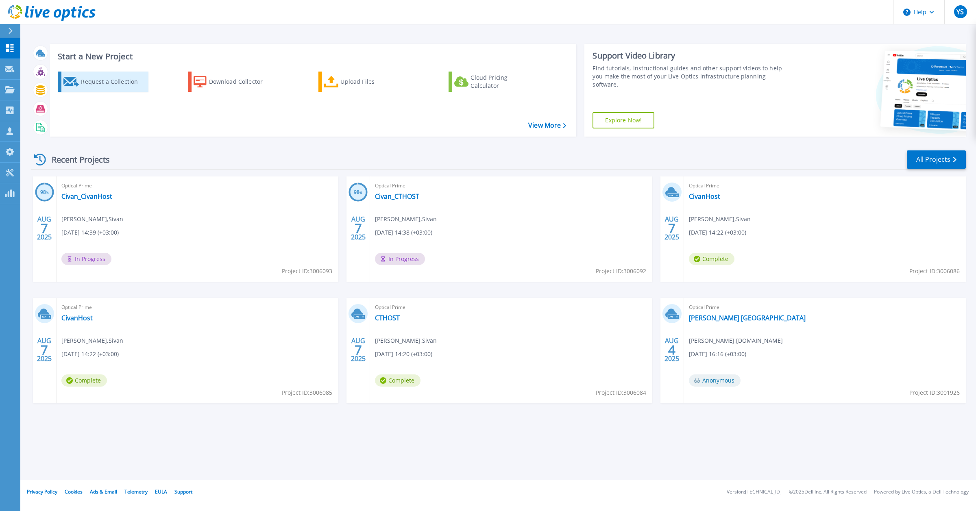
click at [101, 83] on div "Request a Collection" at bounding box center [113, 82] width 65 height 16
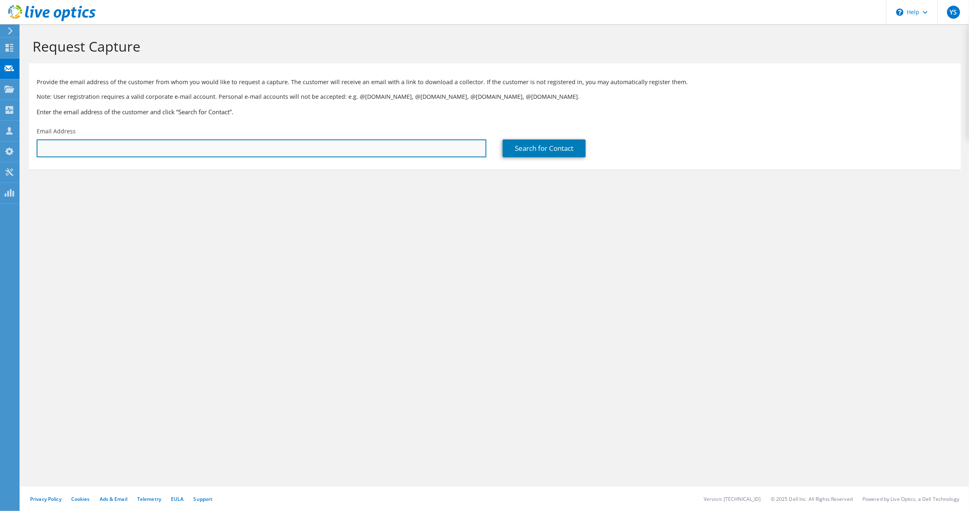
click at [254, 143] on input "text" at bounding box center [262, 149] width 450 height 18
type input "ג"
type input "[PERSON_NAME][EMAIL_ADDRESS][DOMAIN_NAME]"
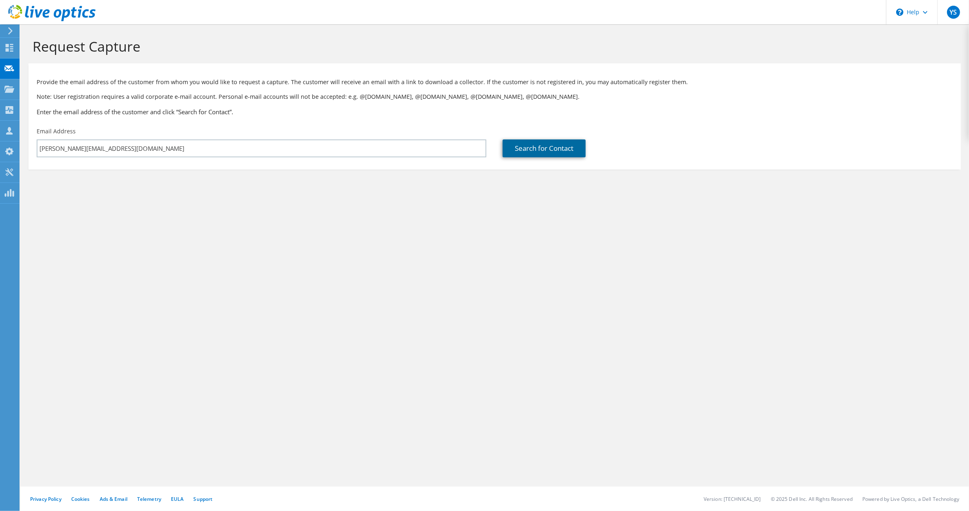
click at [530, 151] on link "Search for Contact" at bounding box center [543, 149] width 83 height 18
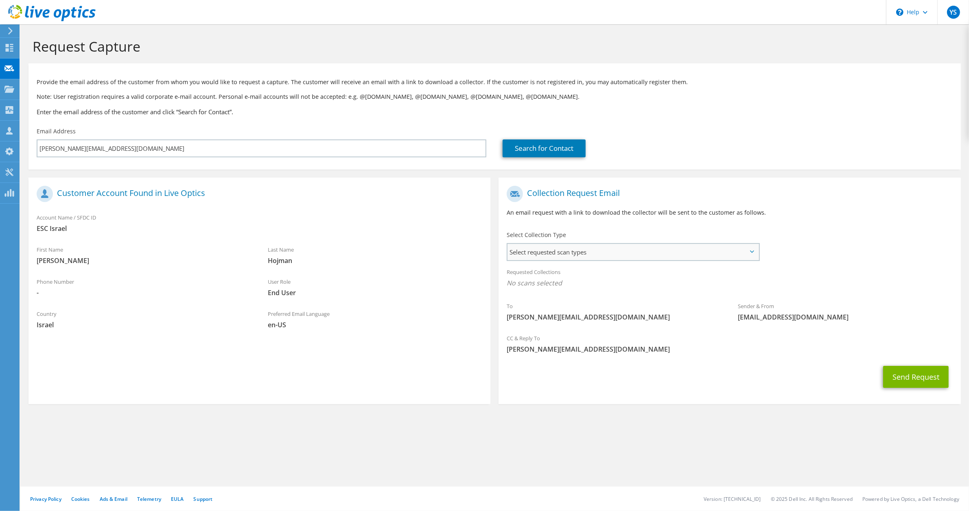
click at [613, 258] on span "Select requested scan types" at bounding box center [632, 252] width 251 height 16
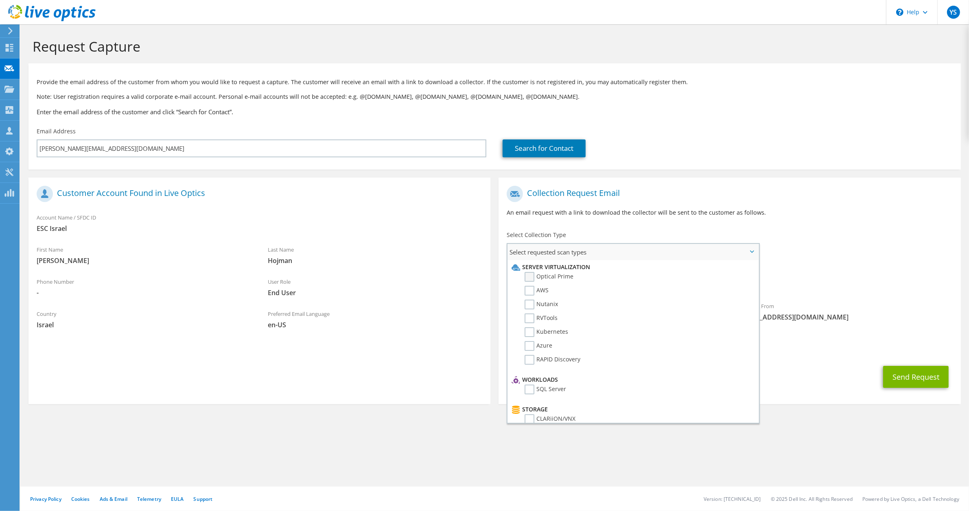
click at [533, 274] on label "Optical Prime" at bounding box center [548, 277] width 49 height 10
click at [0, 0] on input "Optical Prime" at bounding box center [0, 0] width 0 height 0
click at [780, 381] on div "Send Request" at bounding box center [729, 380] width 462 height 30
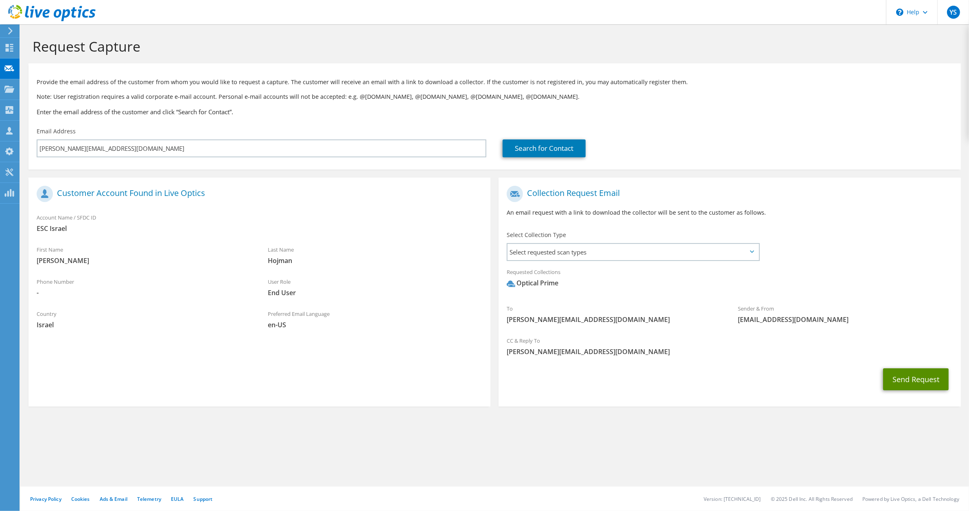
click at [904, 380] on button "Send Request" at bounding box center [915, 380] width 65 height 22
